Goal: Transaction & Acquisition: Book appointment/travel/reservation

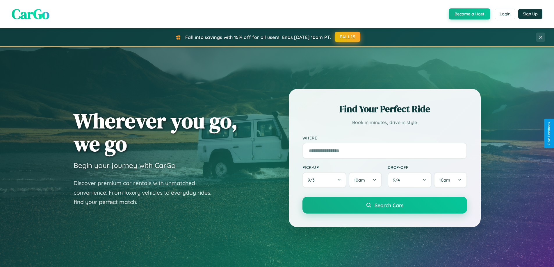
click at [348, 37] on button "FALL15" at bounding box center [348, 37] width 26 height 10
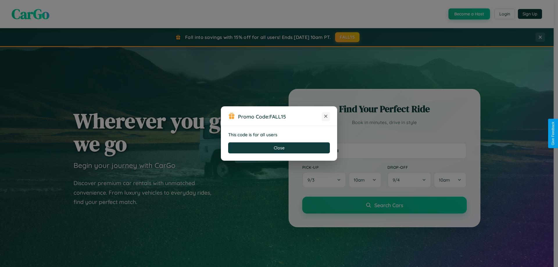
click at [326, 117] on icon at bounding box center [326, 116] width 6 height 6
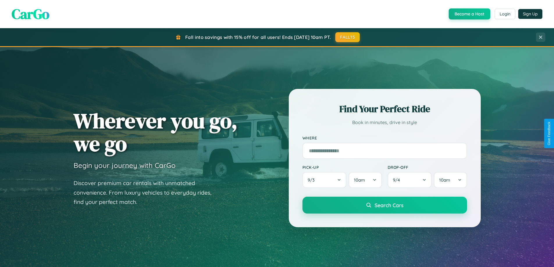
scroll to position [400, 0]
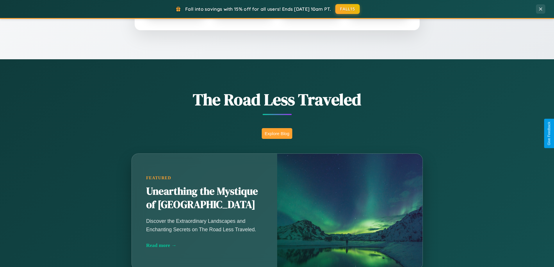
click at [277, 133] on button "Explore Blog" at bounding box center [277, 133] width 31 height 11
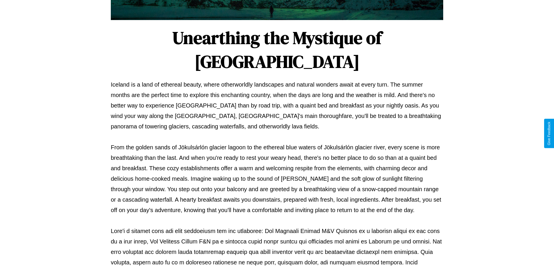
scroll to position [188, 0]
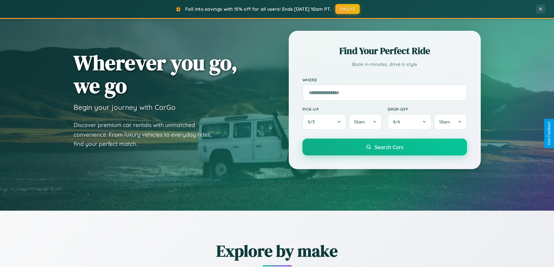
scroll to position [17, 0]
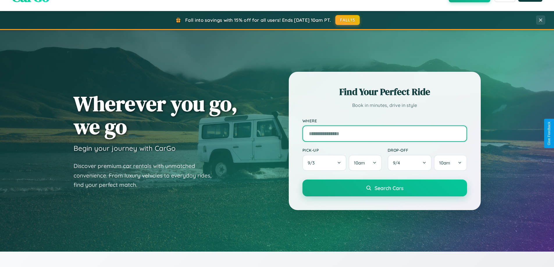
click at [384, 133] on input "text" at bounding box center [384, 134] width 165 height 16
type input "*****"
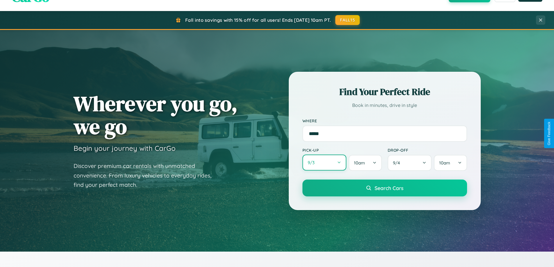
click at [324, 163] on button "9 / 3" at bounding box center [324, 163] width 44 height 16
select select "*"
select select "****"
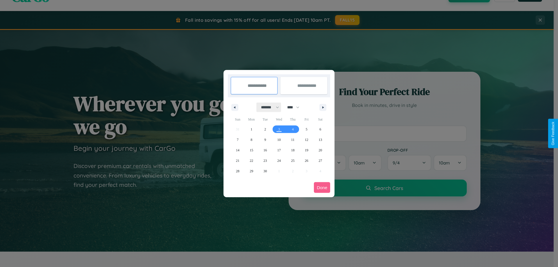
drag, startPoint x: 268, startPoint y: 107, endPoint x: 279, endPoint y: 117, distance: 14.9
click at [268, 107] on select "******* ******** ***** ***** *** **** **** ****** ********* ******* ******** **…" at bounding box center [269, 108] width 25 height 10
select select "*"
click at [265, 150] on span "14" at bounding box center [265, 150] width 3 height 10
type input "**********"
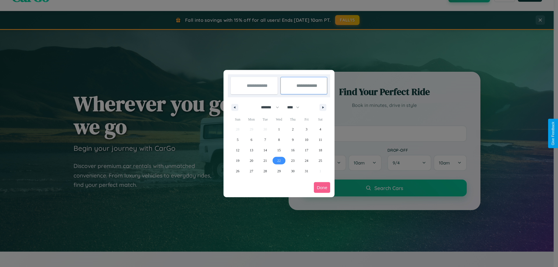
click at [279, 161] on span "22" at bounding box center [278, 161] width 3 height 10
type input "**********"
click at [322, 188] on button "Done" at bounding box center [322, 187] width 16 height 11
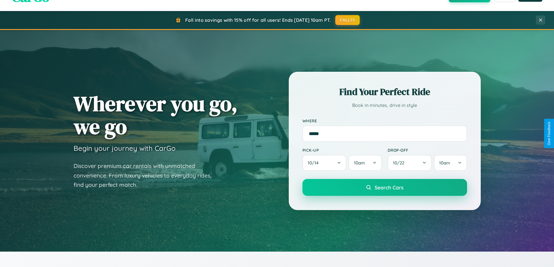
click at [384, 188] on span "Search Cars" at bounding box center [389, 187] width 29 height 6
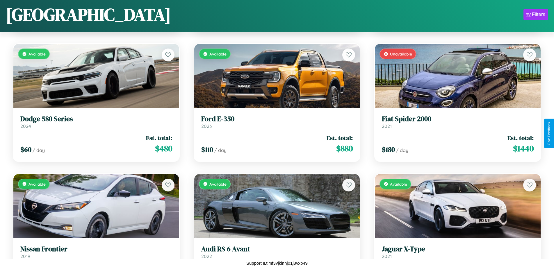
scroll to position [1124, 0]
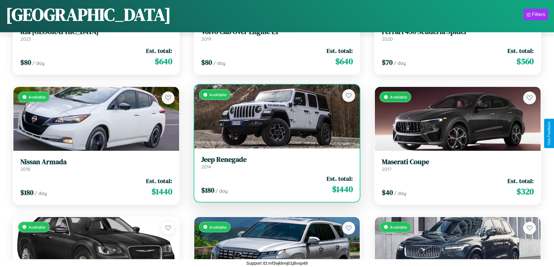
click at [275, 163] on h3 "Jeep Renegade" at bounding box center [277, 160] width 152 height 8
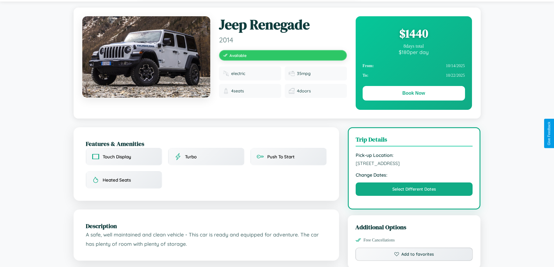
scroll to position [325, 0]
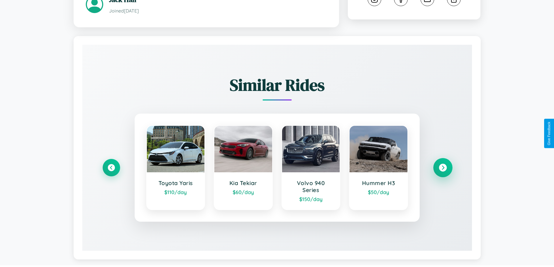
click at [443, 165] on icon at bounding box center [443, 168] width 8 height 8
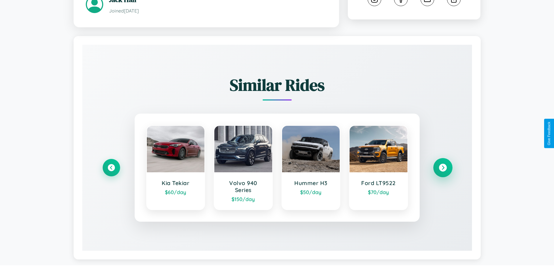
click at [443, 165] on icon at bounding box center [443, 168] width 8 height 8
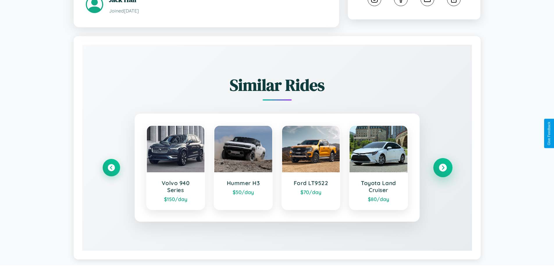
click at [443, 169] on icon at bounding box center [443, 168] width 8 height 8
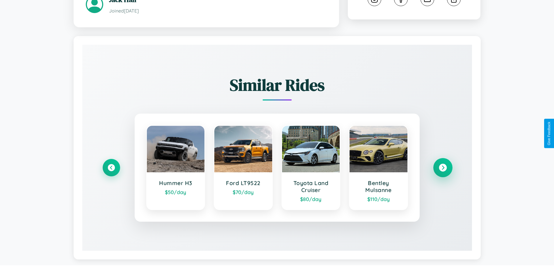
click at [443, 169] on icon at bounding box center [443, 168] width 8 height 8
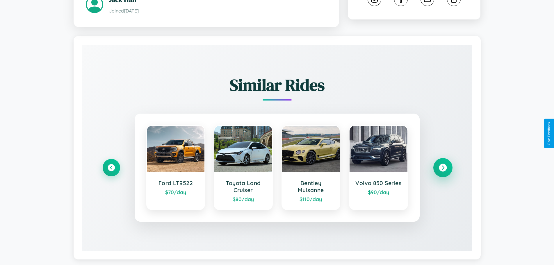
click at [443, 169] on icon at bounding box center [443, 168] width 8 height 8
